Goal: Obtain resource: Obtain resource

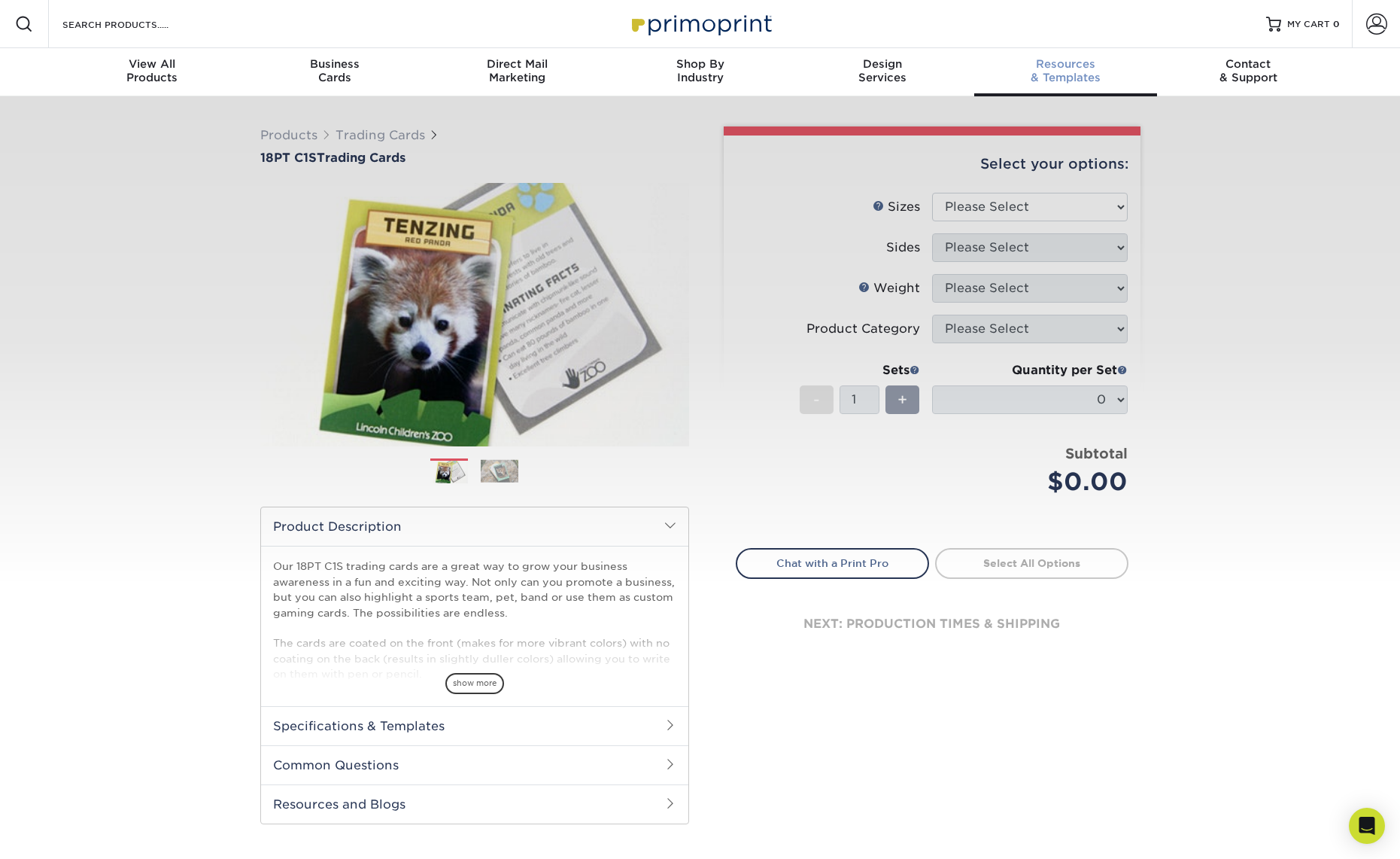
click at [1075, 69] on span "Resources" at bounding box center [1066, 64] width 183 height 14
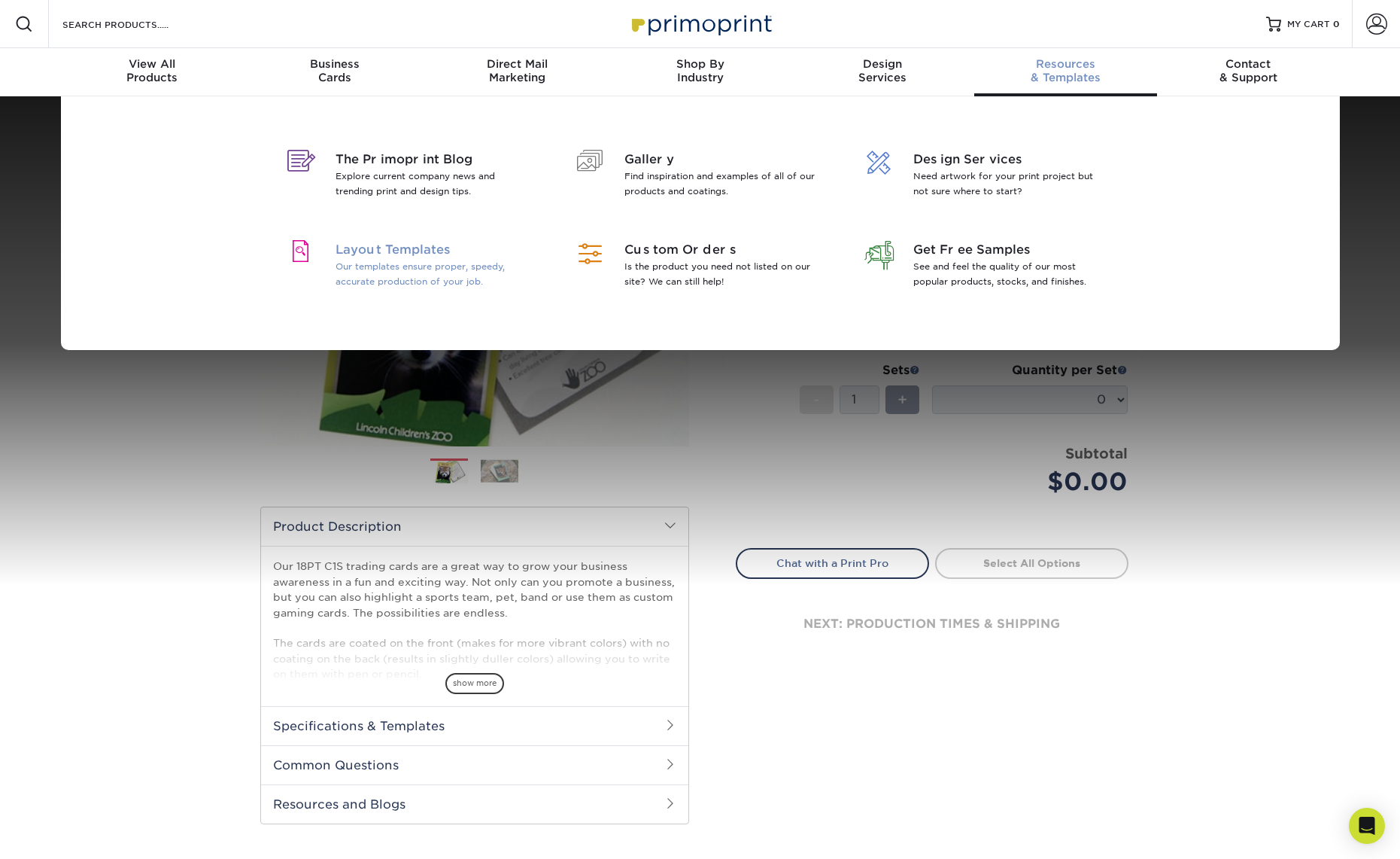
click at [408, 253] on span "Layout Templates" at bounding box center [432, 250] width 195 height 18
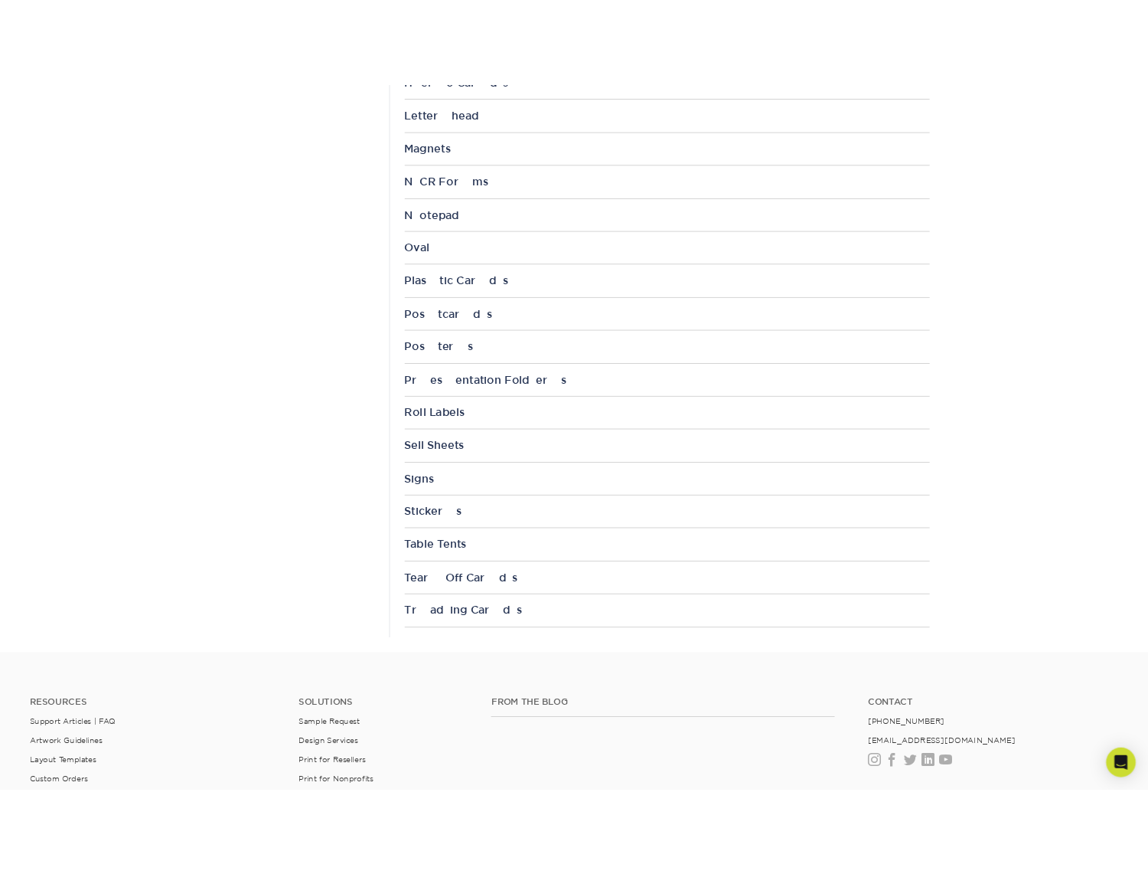
scroll to position [1511, 0]
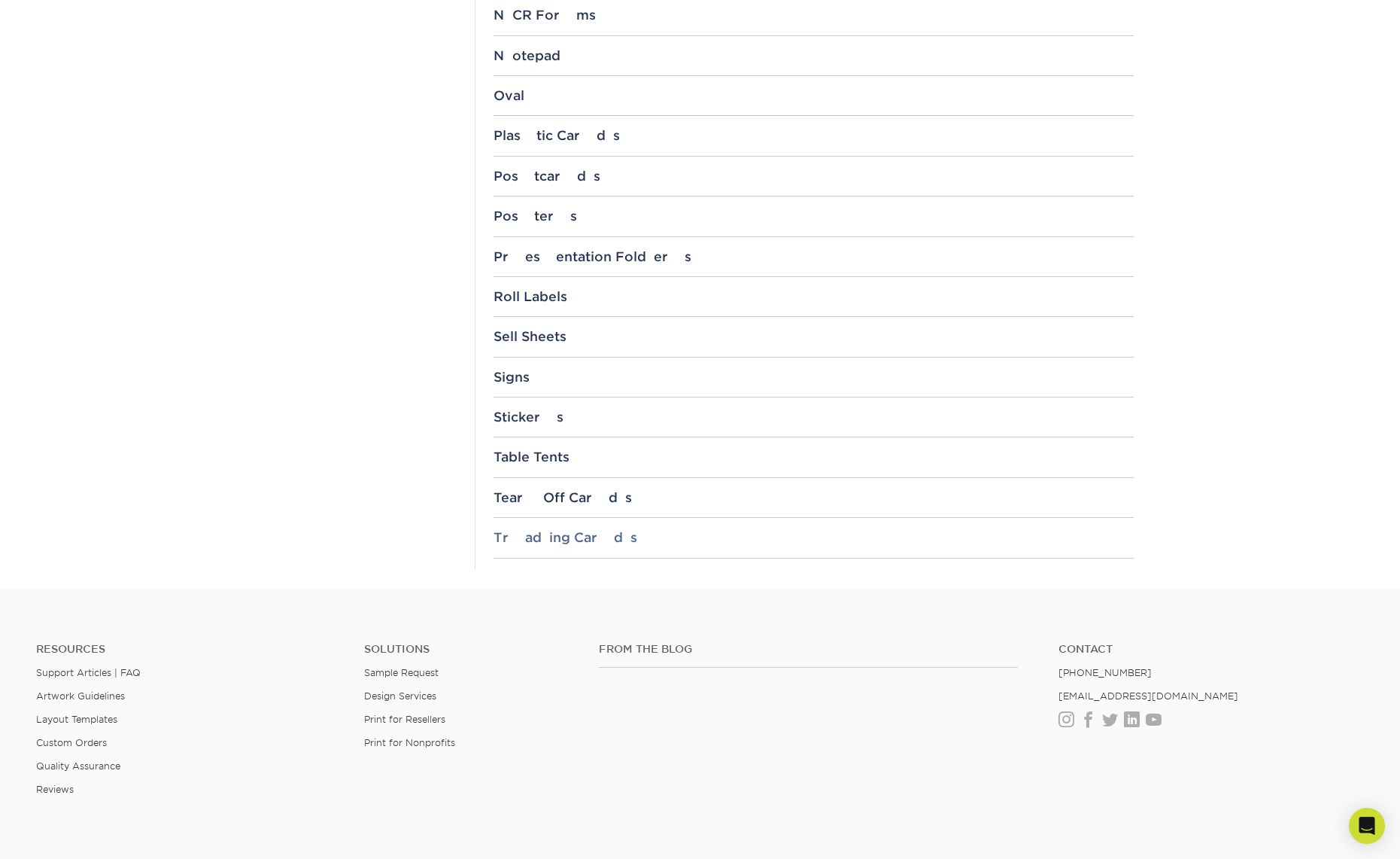
click at [522, 538] on div "Trading Cards" at bounding box center [813, 537] width 641 height 15
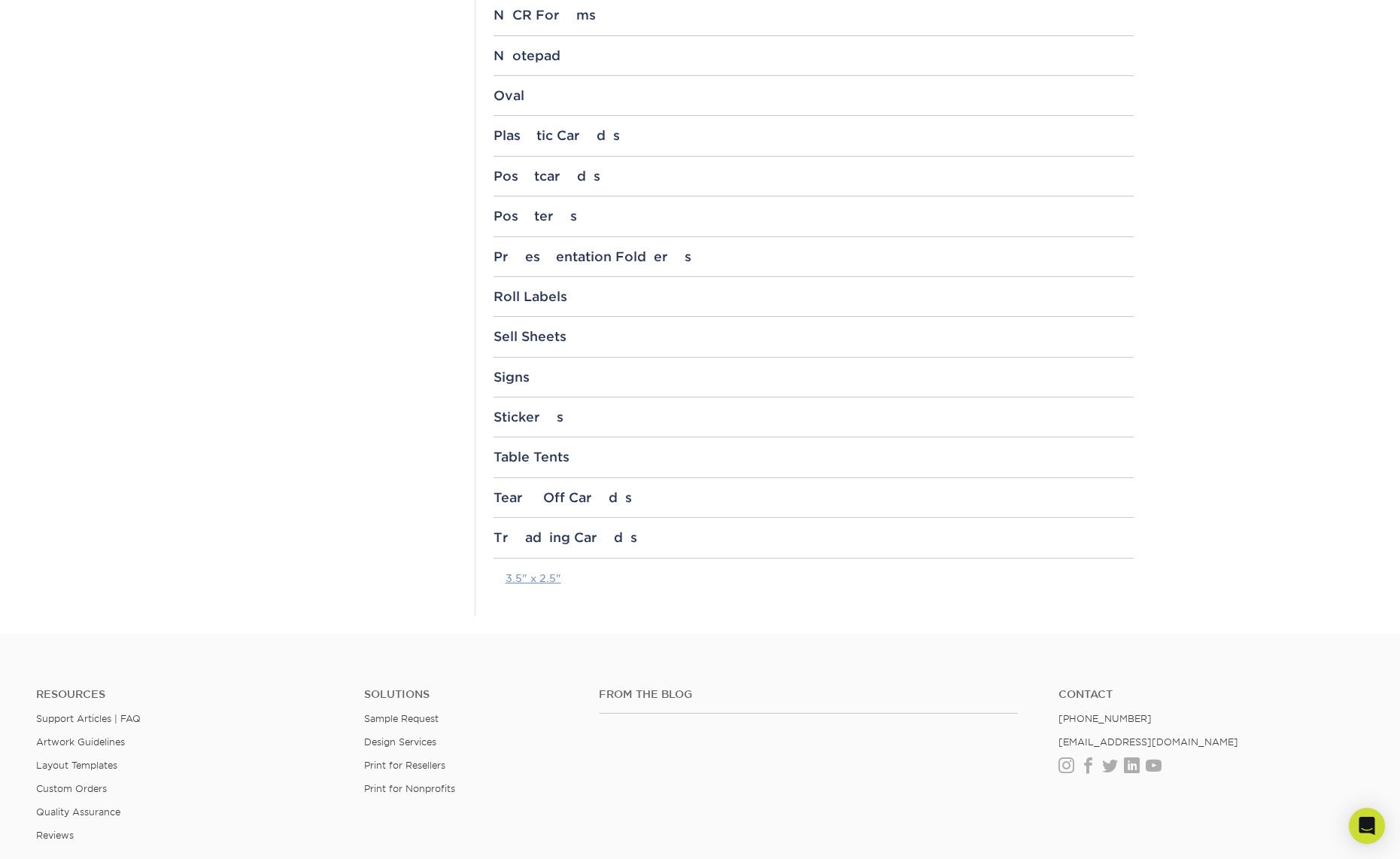
click at [538, 578] on link "3.5" x 2.5"" at bounding box center [533, 578] width 56 height 12
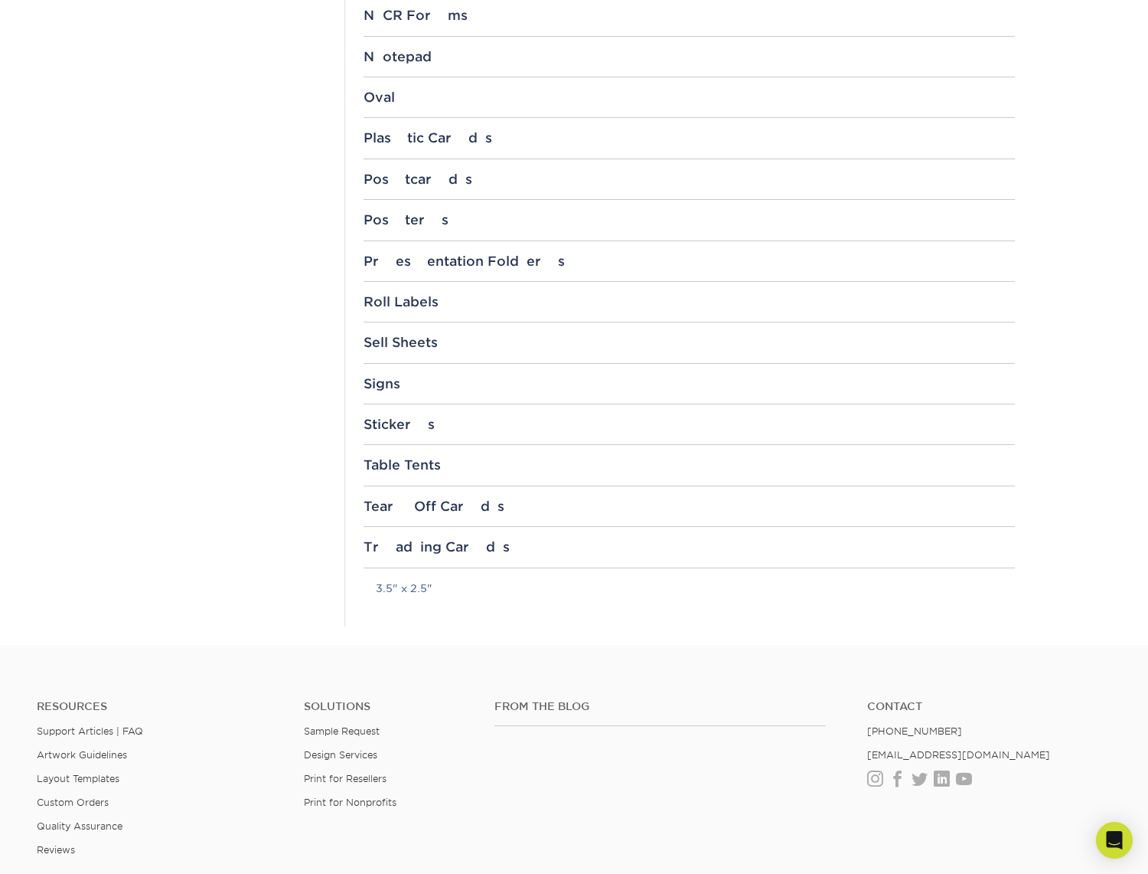
click at [650, 668] on div "Resources Support Articles | FAQ Artwork Guidelines Layout Templates Custom Ord…" at bounding box center [574, 789] width 1148 height 253
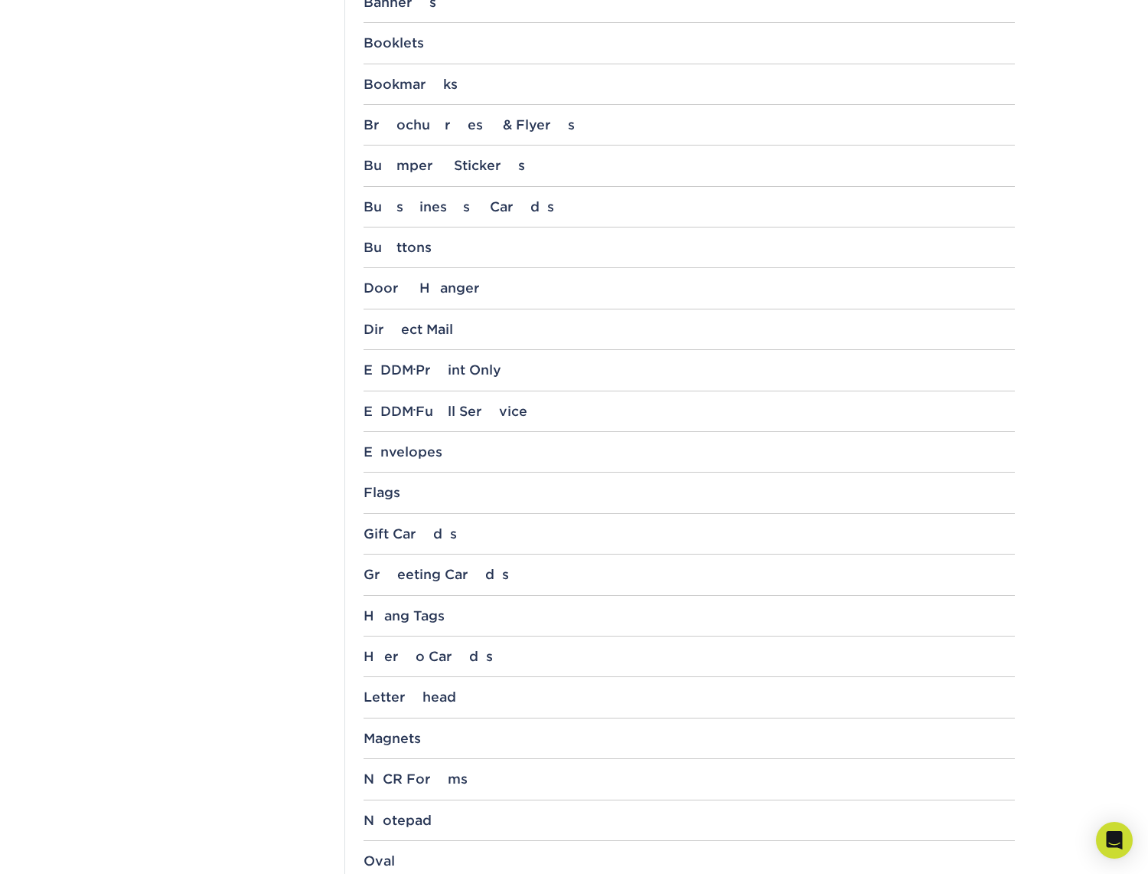
scroll to position [0, 0]
